Goal: Entertainment & Leisure: Browse casually

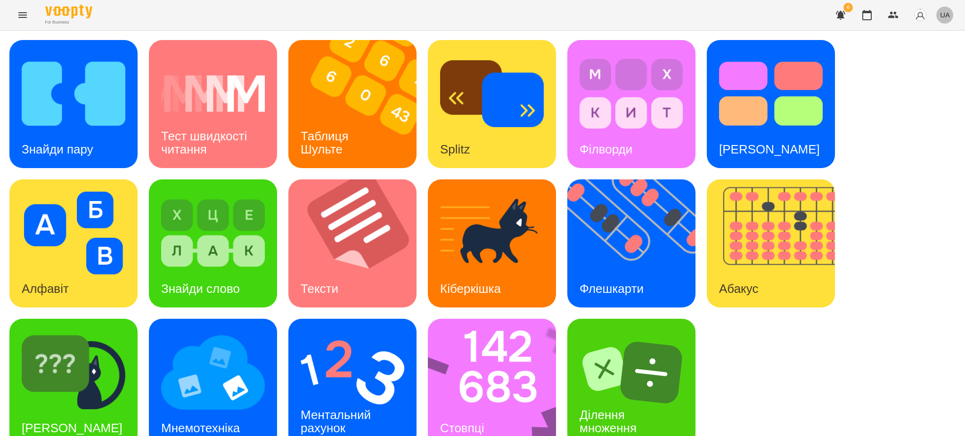
click at [946, 15] on span "UA" at bounding box center [945, 15] width 10 height 10
click at [923, 73] on div "Русский" at bounding box center [927, 70] width 48 height 17
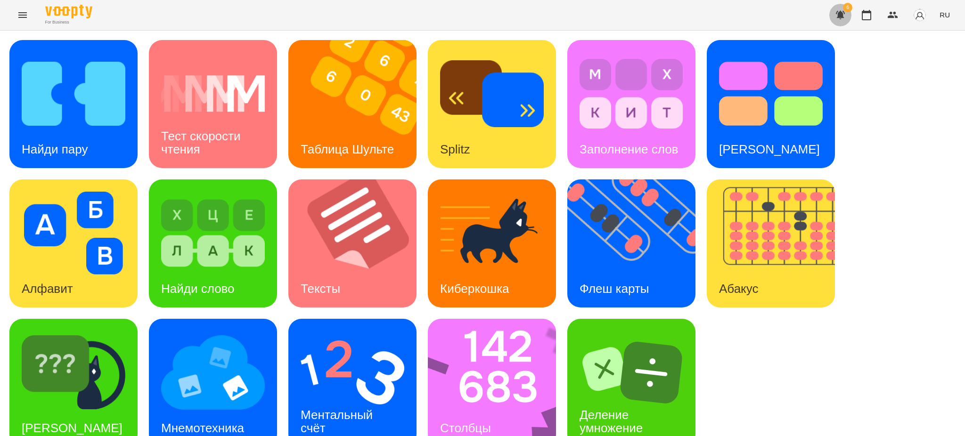
click at [842, 11] on icon "button" at bounding box center [840, 14] width 11 height 11
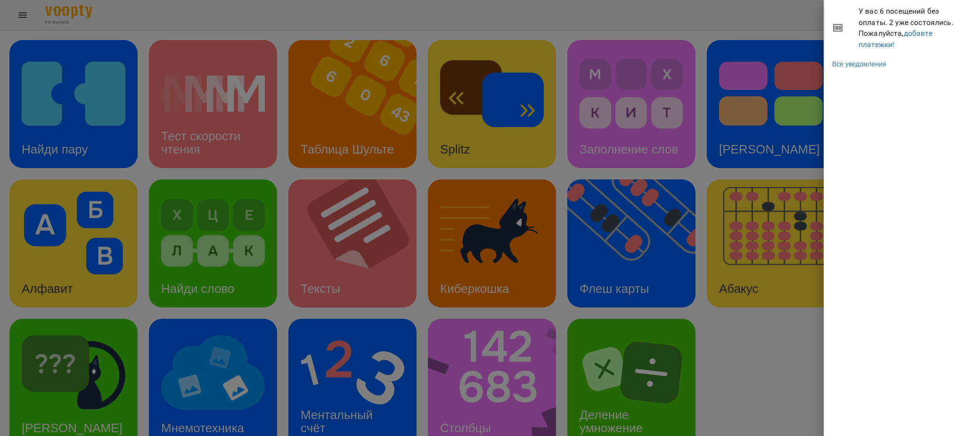
click at [779, 8] on div at bounding box center [482, 218] width 965 height 436
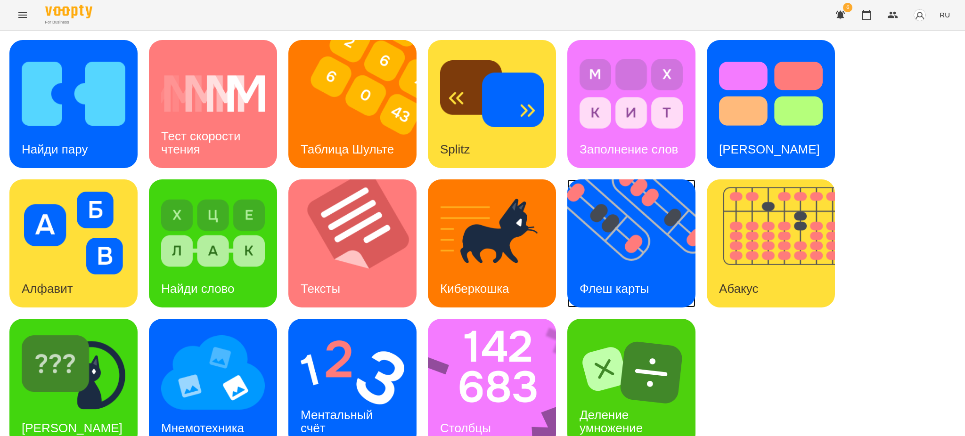
click at [614, 253] on img at bounding box center [637, 243] width 140 height 128
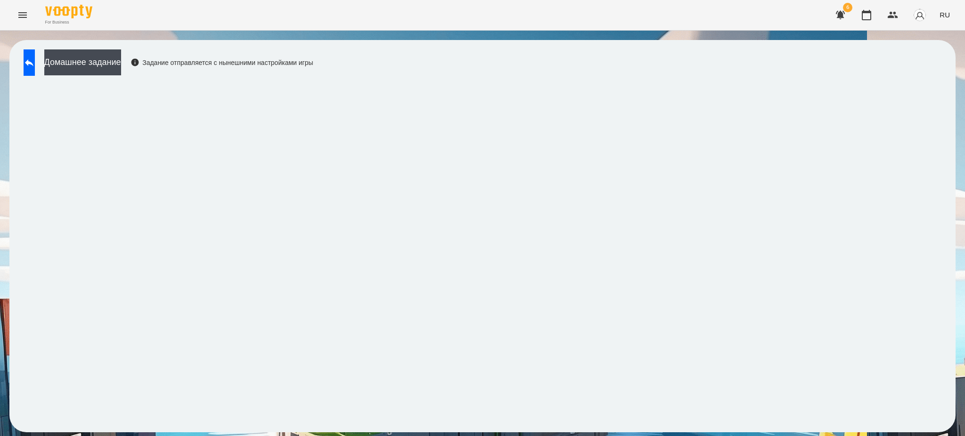
drag, startPoint x: 36, startPoint y: 60, endPoint x: 964, endPoint y: 196, distance: 937.5
click at [33, 60] on icon at bounding box center [29, 62] width 8 height 7
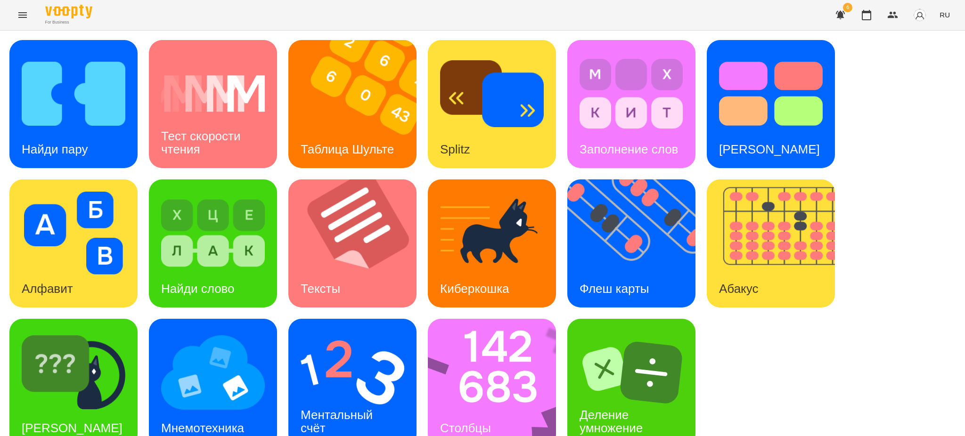
scroll to position [19, 0]
click at [333, 346] on img at bounding box center [353, 372] width 104 height 83
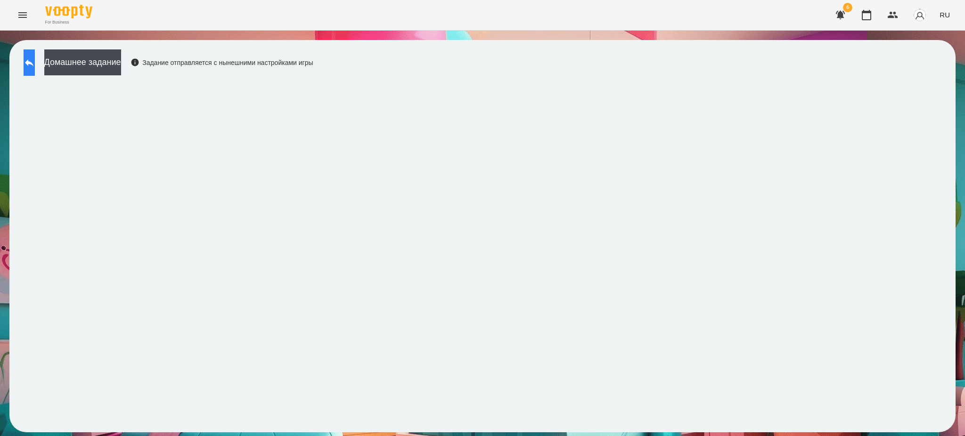
click at [33, 61] on icon at bounding box center [29, 62] width 8 height 7
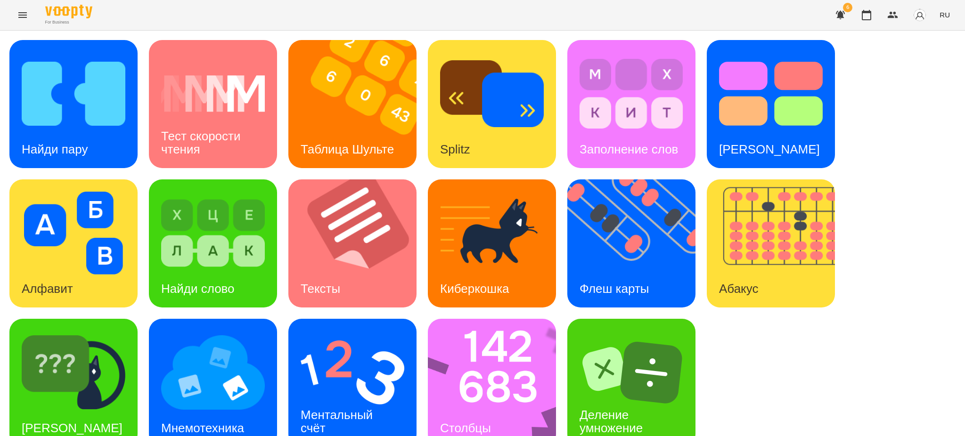
scroll to position [19, 0]
click at [502, 327] on img at bounding box center [498, 383] width 140 height 128
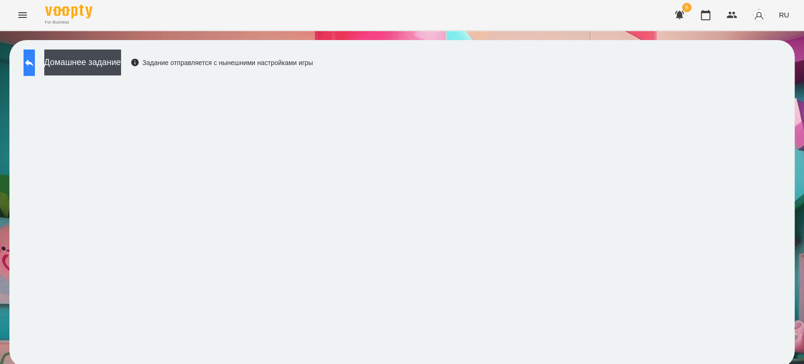
click at [29, 62] on button at bounding box center [29, 62] width 11 height 26
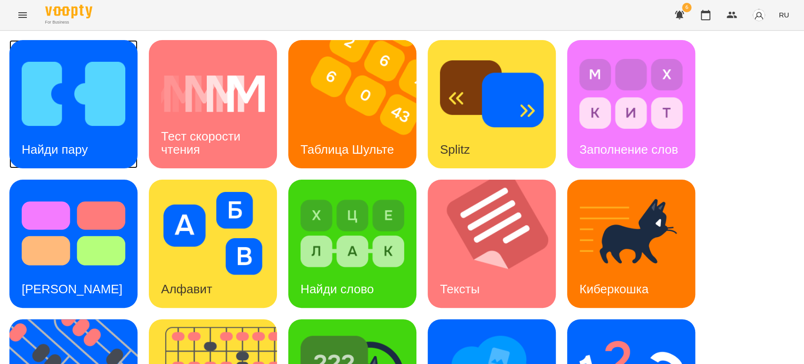
click at [76, 131] on div "Найди пару" at bounding box center [54, 149] width 90 height 37
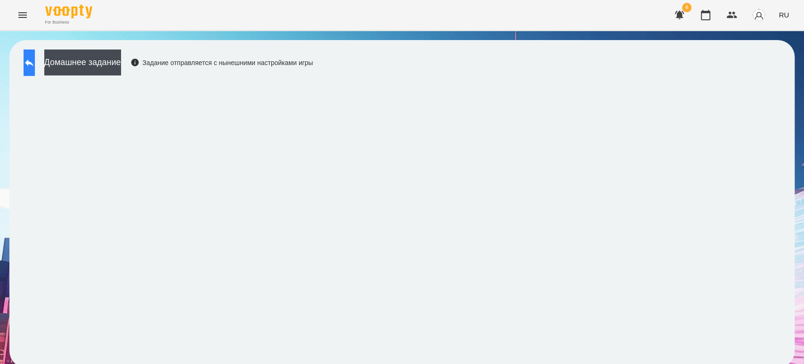
click at [35, 57] on icon at bounding box center [29, 62] width 11 height 11
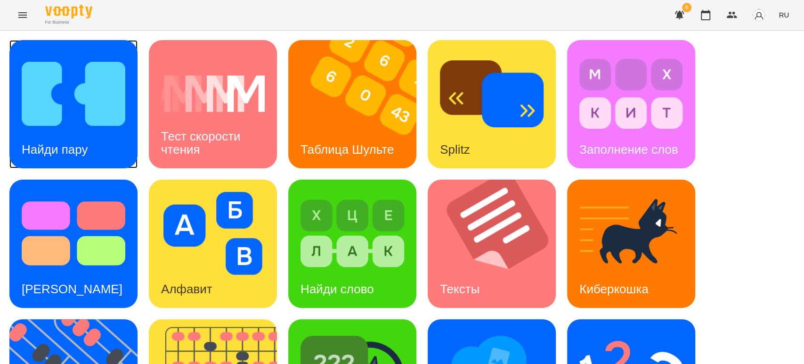
click at [83, 145] on h3 "Найди пару" at bounding box center [55, 149] width 66 height 14
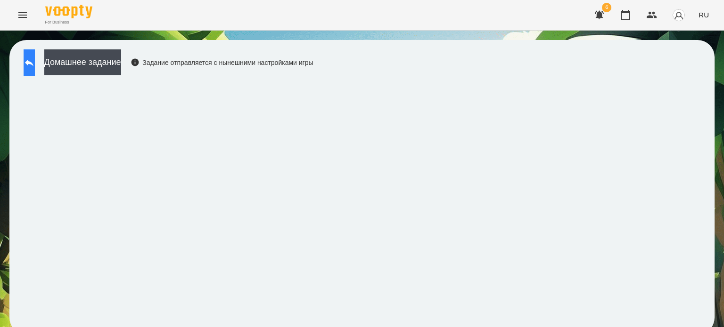
click at [35, 60] on icon at bounding box center [29, 62] width 11 height 11
